Goal: Transaction & Acquisition: Download file/media

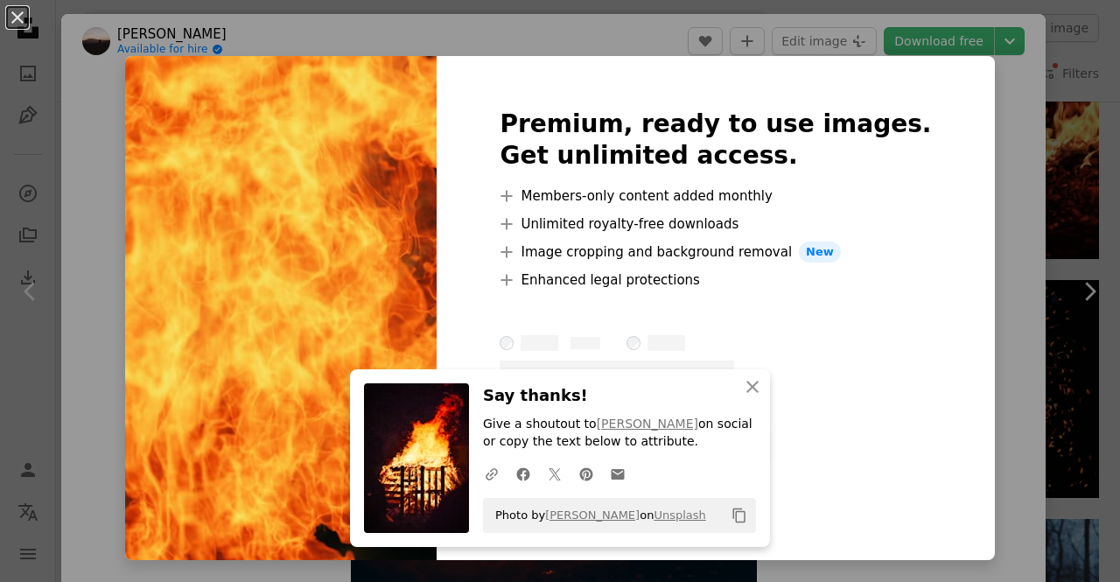
scroll to position [3896, 0]
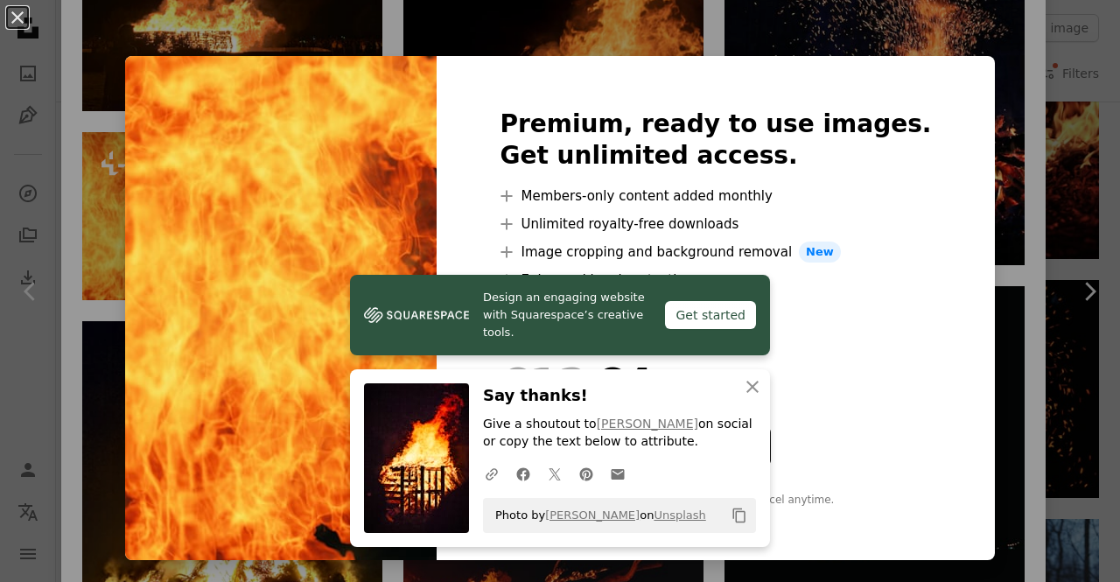
click at [1007, 99] on div "An X shape Design an engaging website with Squarespace’s creative tools. Get st…" at bounding box center [560, 291] width 1120 height 582
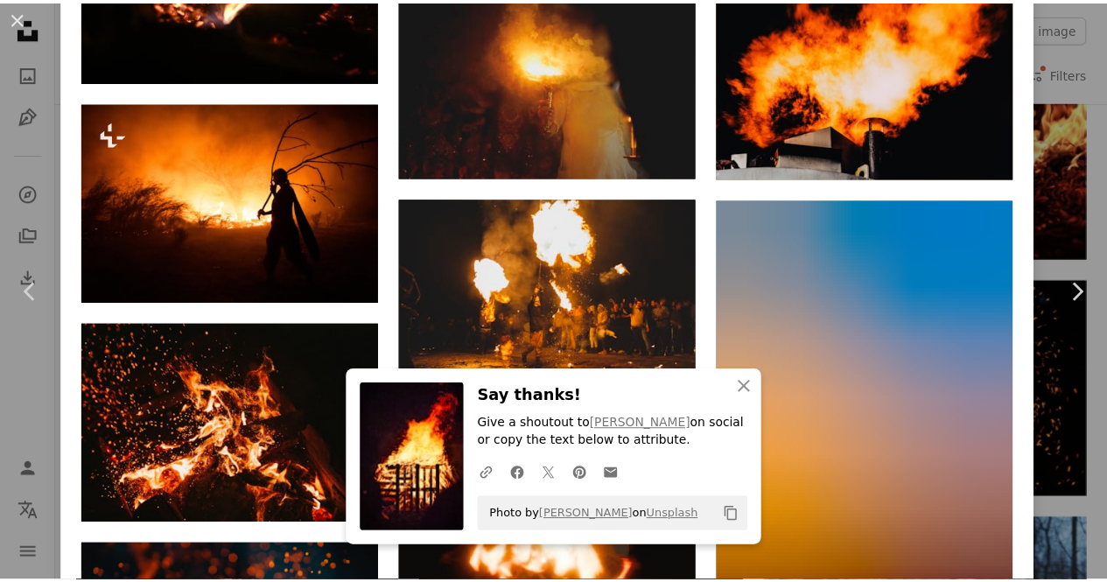
scroll to position [6647, 0]
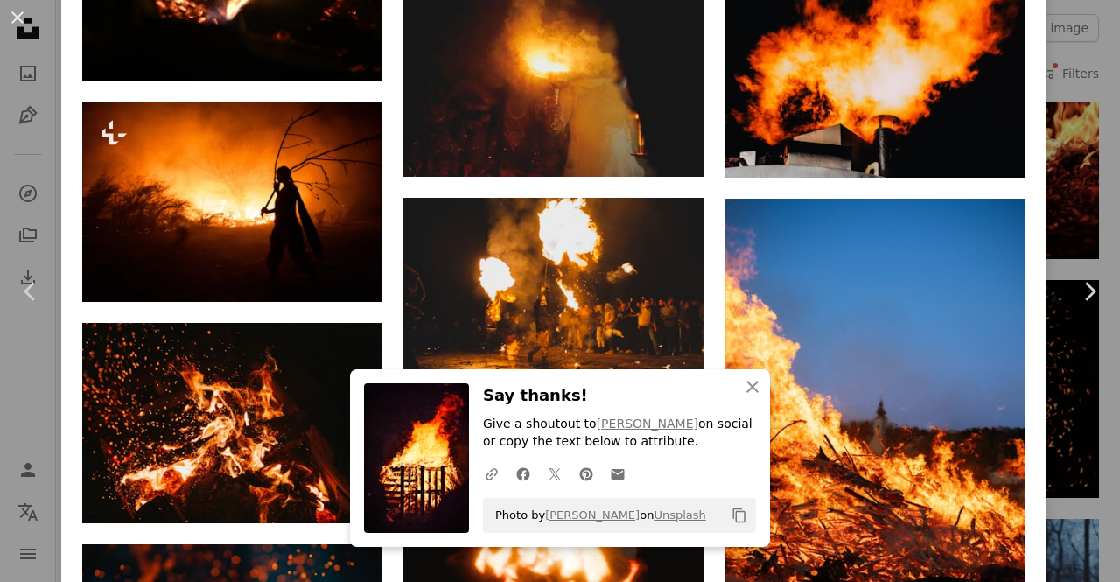
click at [1060, 64] on div "An X shape Chevron left Chevron right An X shape Close Say thanks! Give a shout…" at bounding box center [560, 291] width 1120 height 582
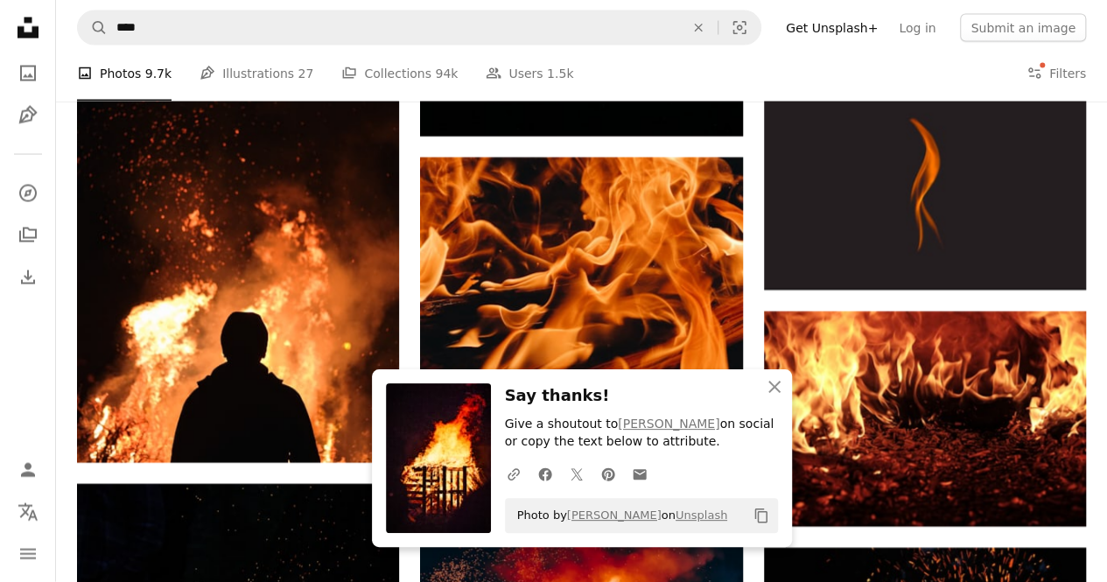
scroll to position [1791, 0]
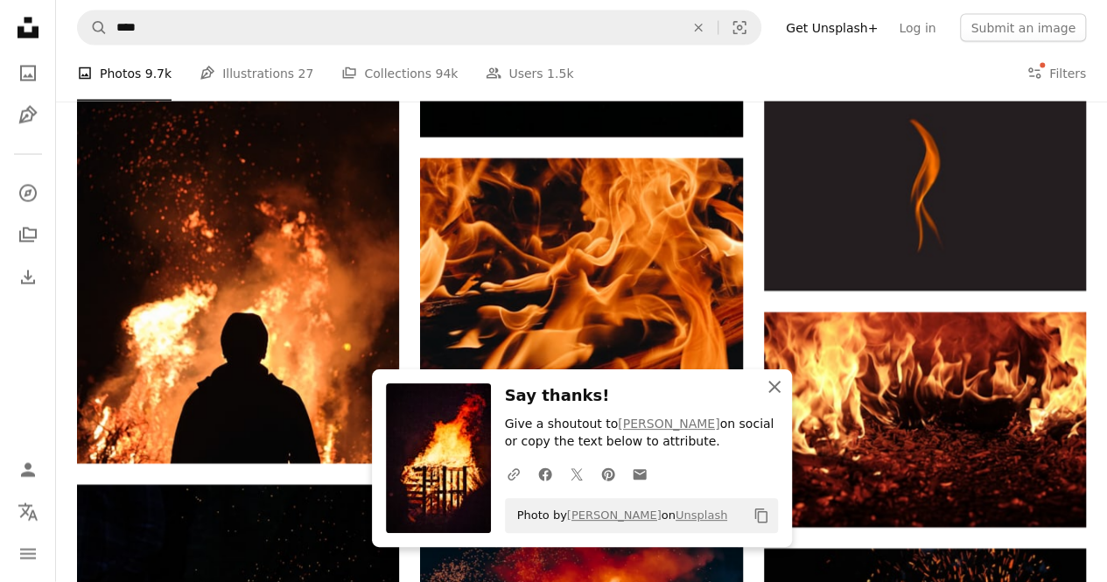
click at [773, 385] on icon "An X shape" at bounding box center [774, 386] width 21 height 21
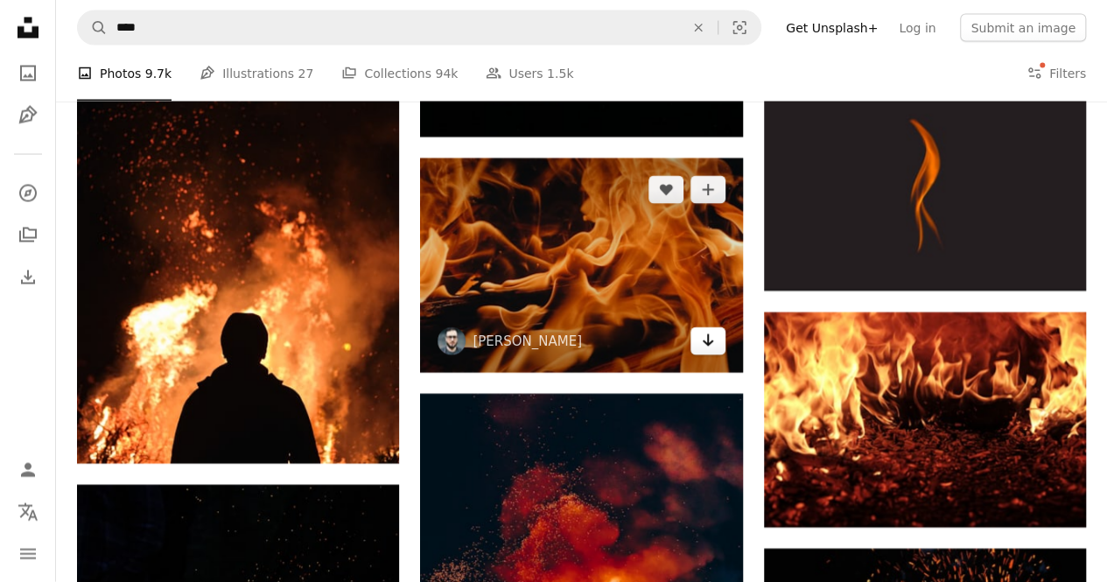
click at [702, 331] on icon "Arrow pointing down" at bounding box center [708, 340] width 14 height 21
